Goal: Information Seeking & Learning: Understand process/instructions

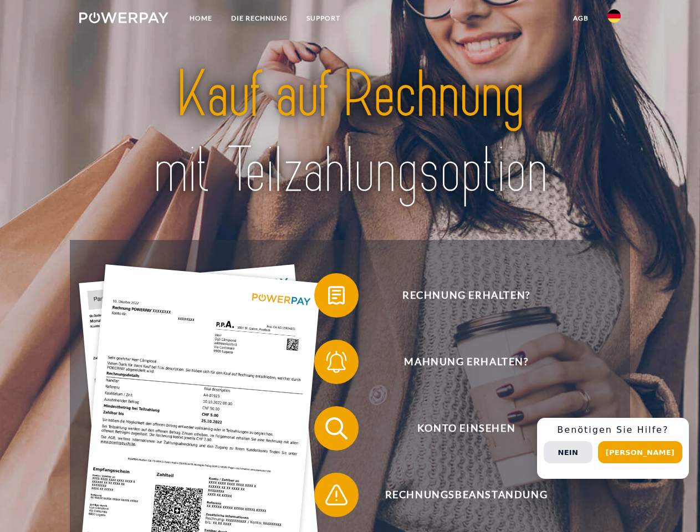
click at [124, 19] on img at bounding box center [123, 17] width 89 height 11
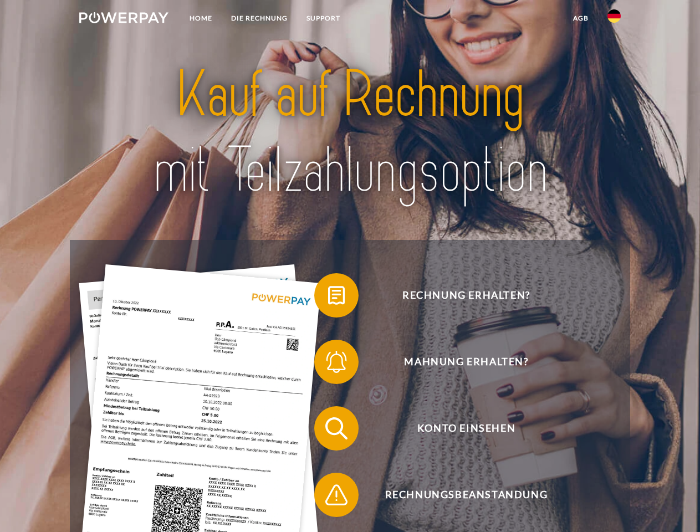
click at [614, 19] on img at bounding box center [613, 15] width 13 height 13
click at [580, 18] on link "agb" at bounding box center [580, 18] width 34 height 20
click at [328, 297] on span at bounding box center [319, 295] width 55 height 55
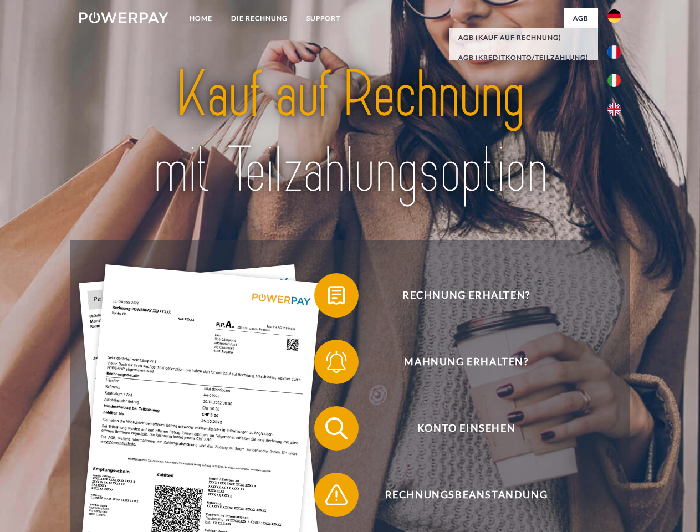
click at [328, 364] on span at bounding box center [319, 361] width 55 height 55
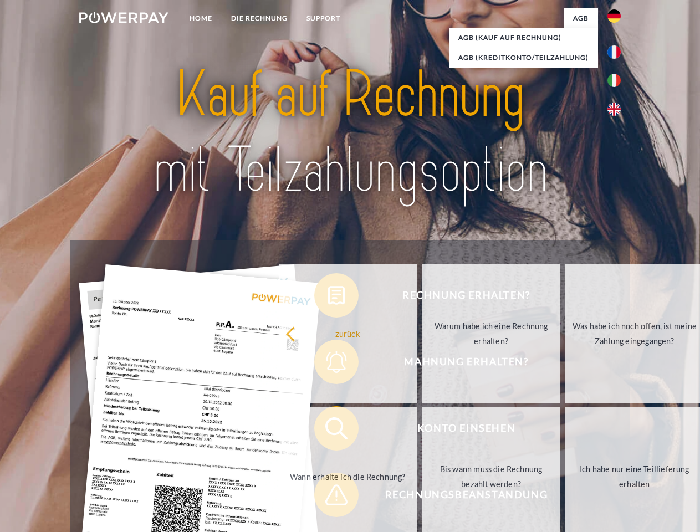
click at [422, 430] on link "Bis wann muss die Rechnung bezahlt werden?" at bounding box center [491, 476] width 138 height 138
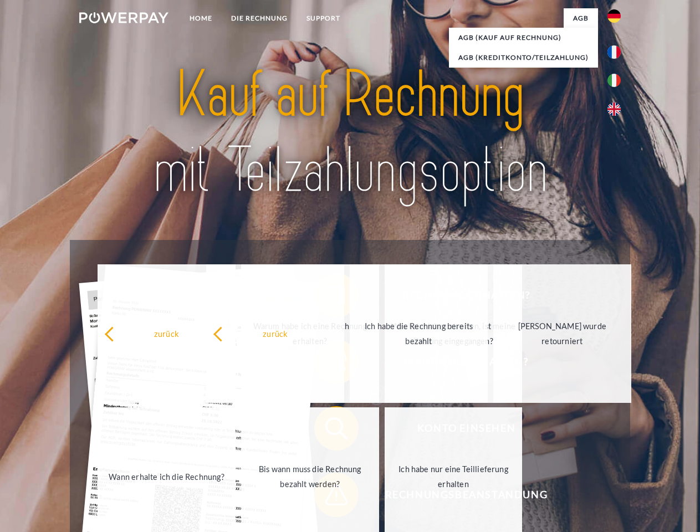
click at [328, 497] on span at bounding box center [319, 494] width 55 height 55
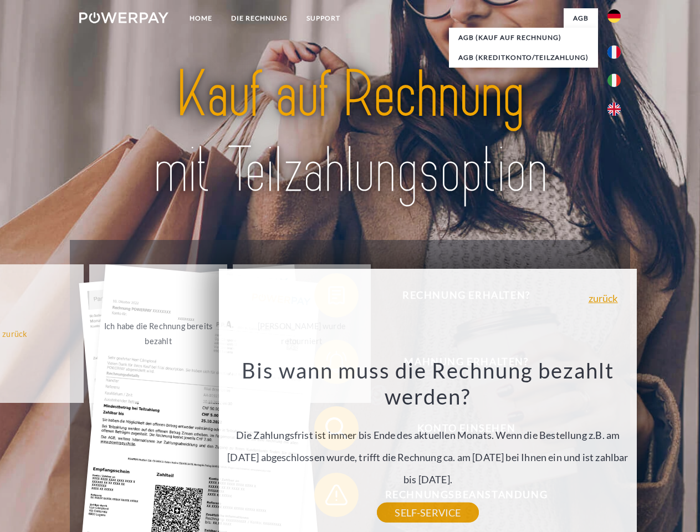
click at [616, 448] on div "Rechnung erhalten? Mahnung erhalten? Konto einsehen" at bounding box center [349, 461] width 559 height 443
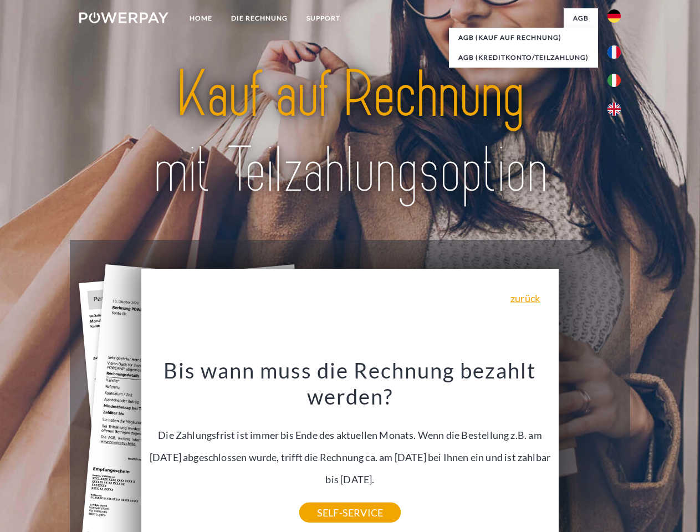
click at [589, 450] on span "Konto einsehen" at bounding box center [465, 428] width 271 height 44
click at [644, 452] on header "Home DIE RECHNUNG SUPPORT" at bounding box center [350, 382] width 700 height 765
